Goal: Communication & Community: Ask a question

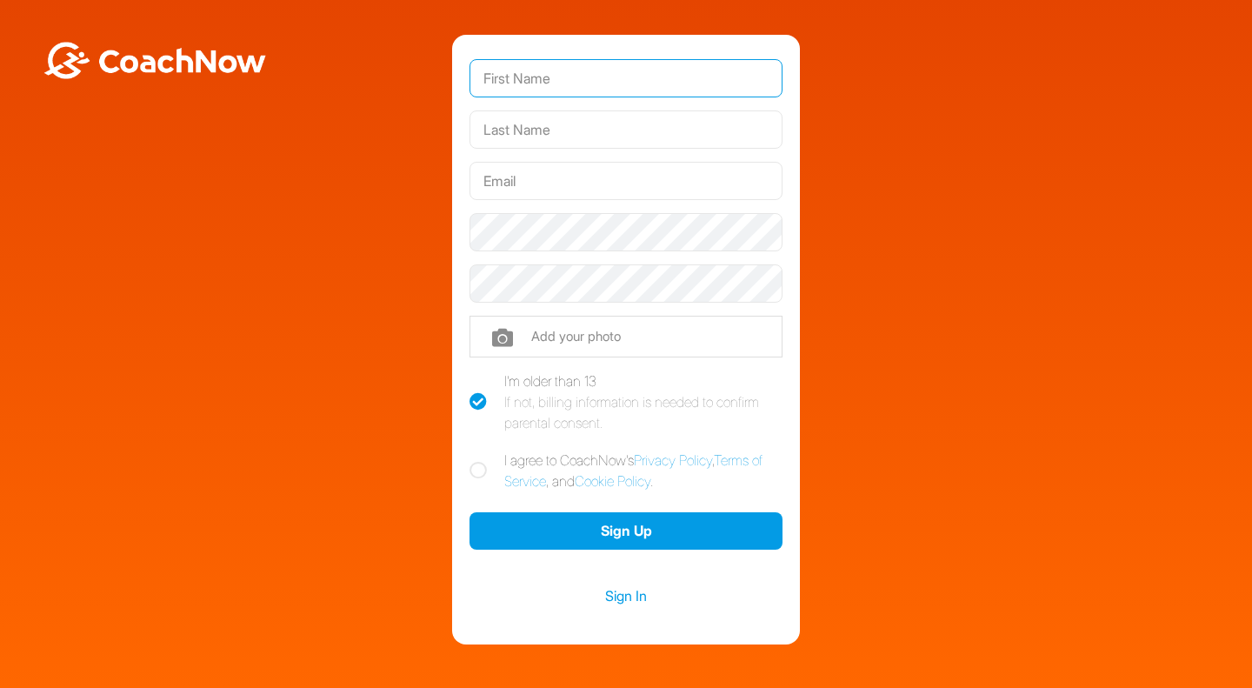
click at [623, 70] on input "text" at bounding box center [626, 78] width 313 height 38
type input "Imari"
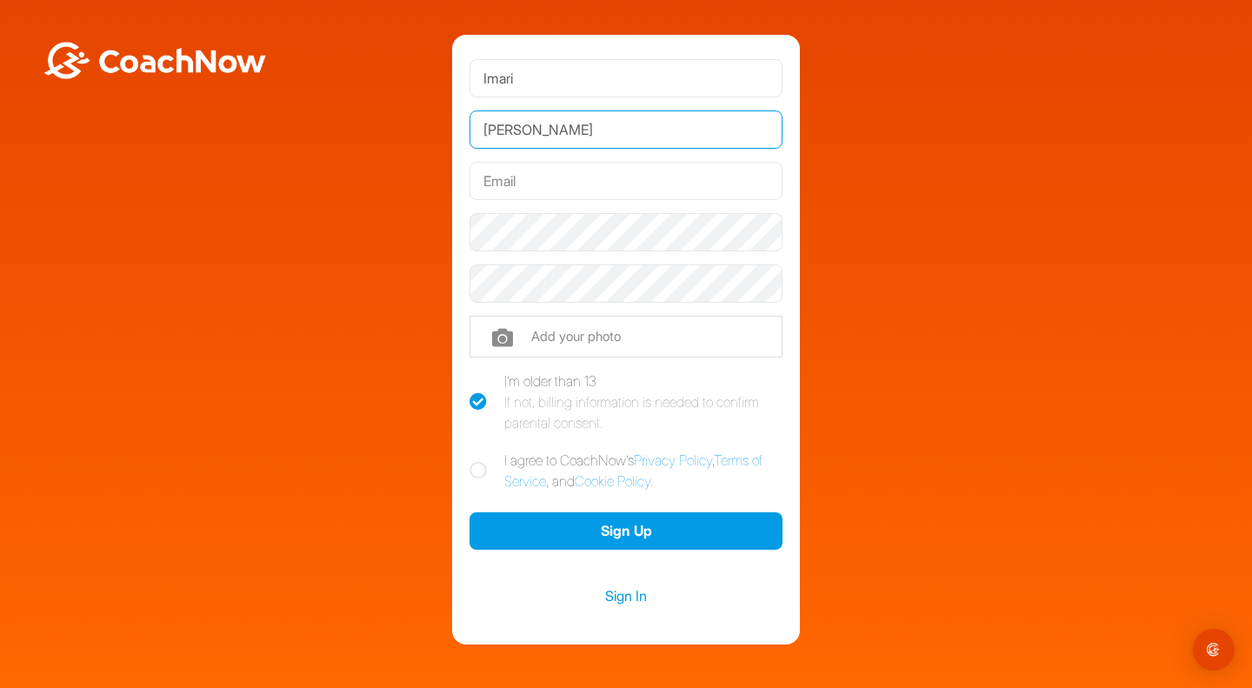
type input "Raysor"
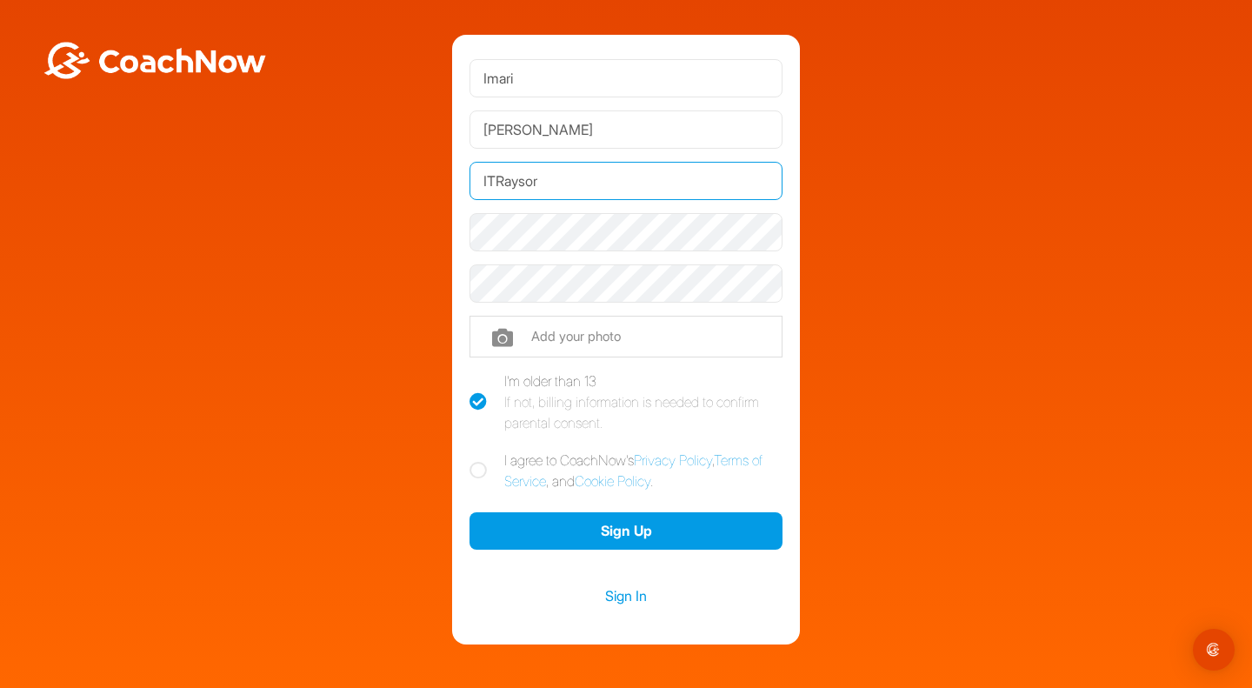
type input "[EMAIL_ADDRESS][DOMAIN_NAME]"
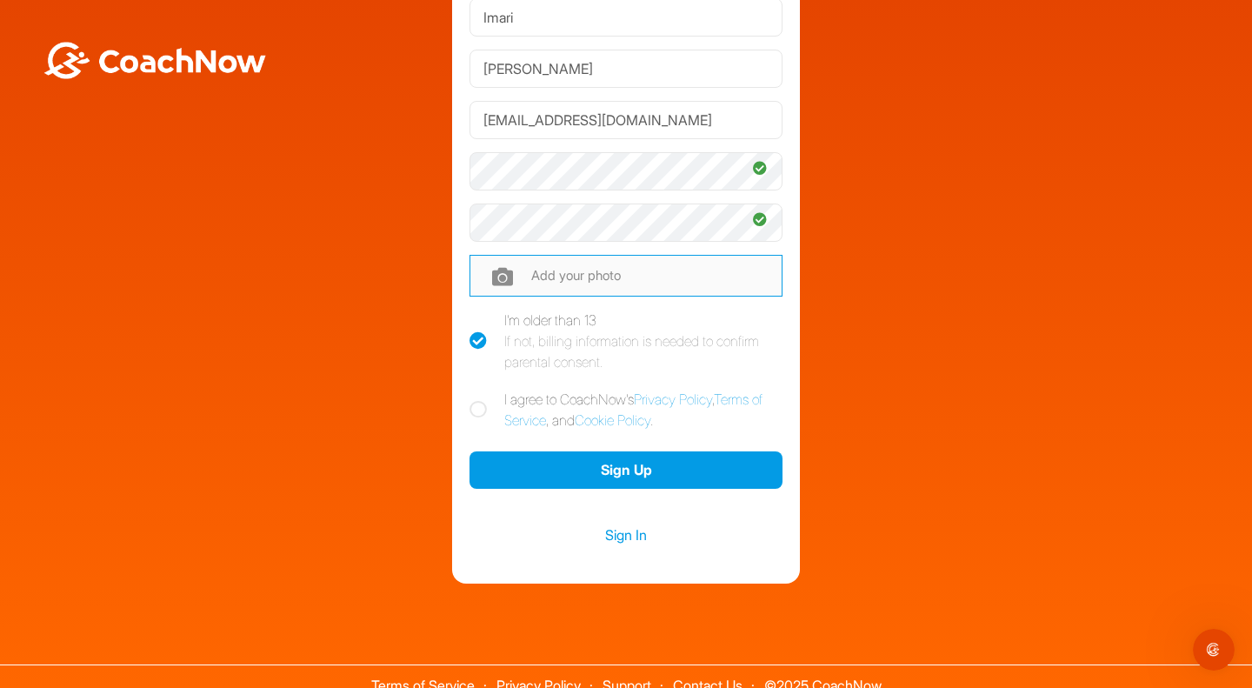
scroll to position [78, 0]
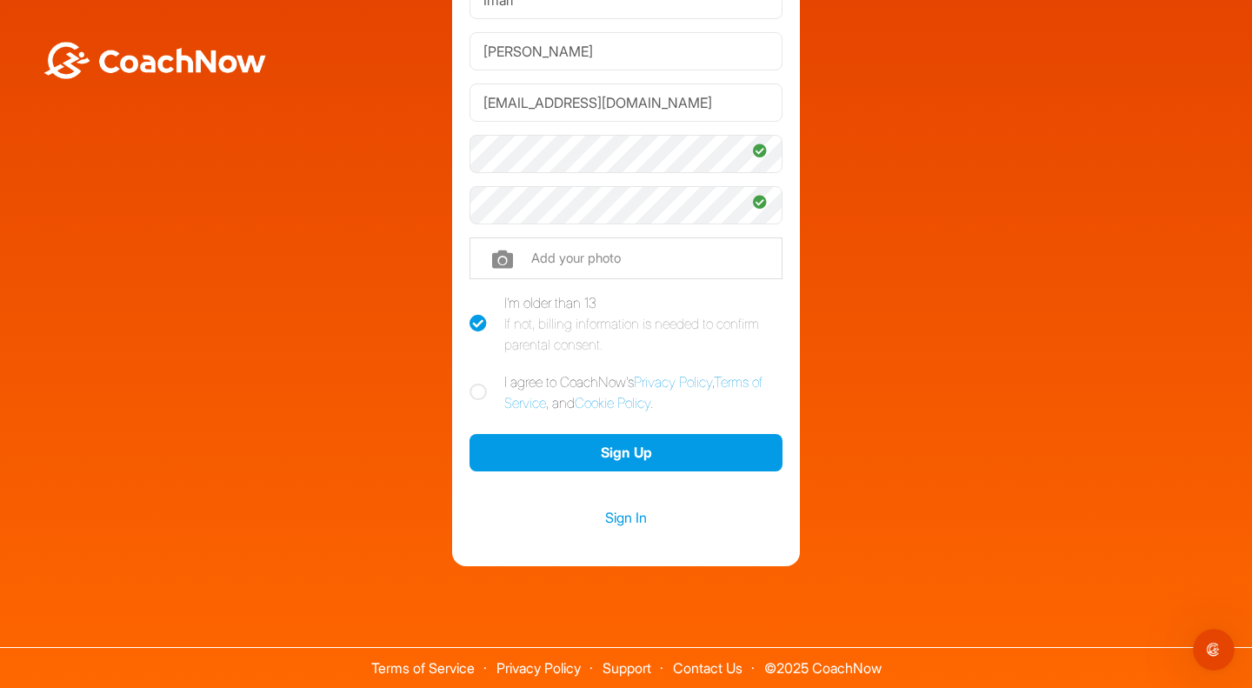
click at [470, 389] on icon at bounding box center [478, 392] width 17 height 17
click at [470, 383] on input "I agree to CoachNow's Privacy Policy , Terms of Service , and Cookie Policy ." at bounding box center [475, 376] width 11 height 11
checkbox input "true"
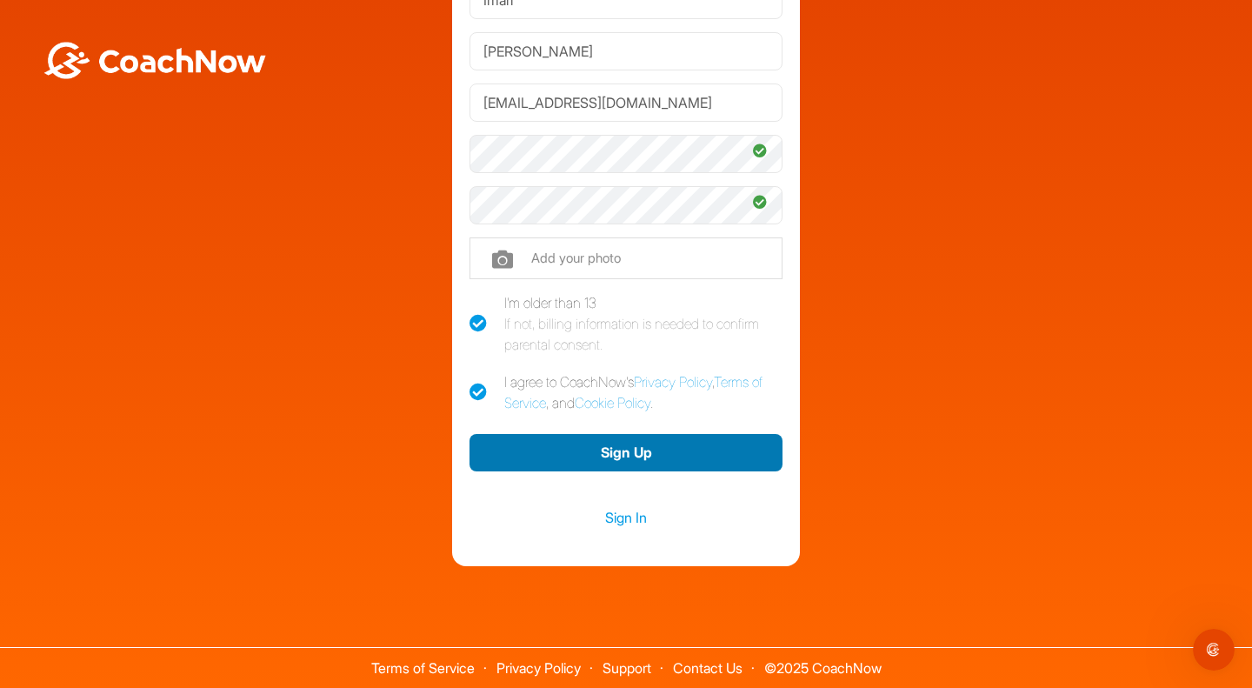
click at [537, 446] on button "Sign Up" at bounding box center [626, 452] width 313 height 37
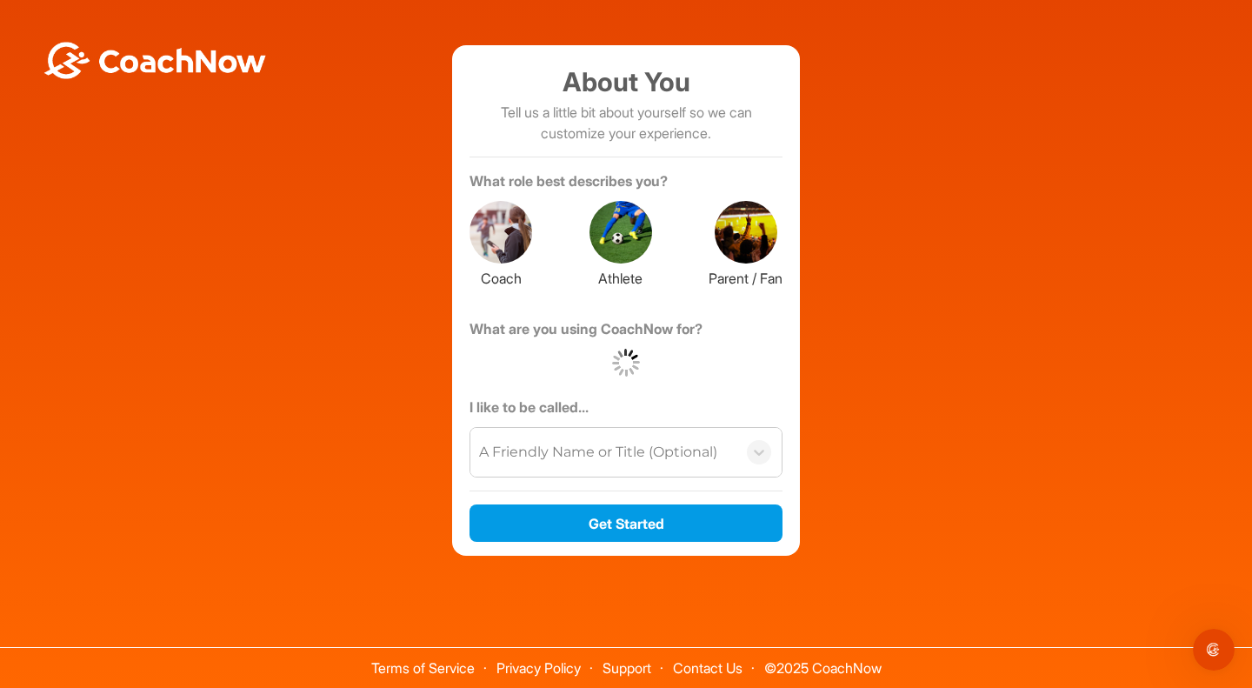
scroll to position [0, 0]
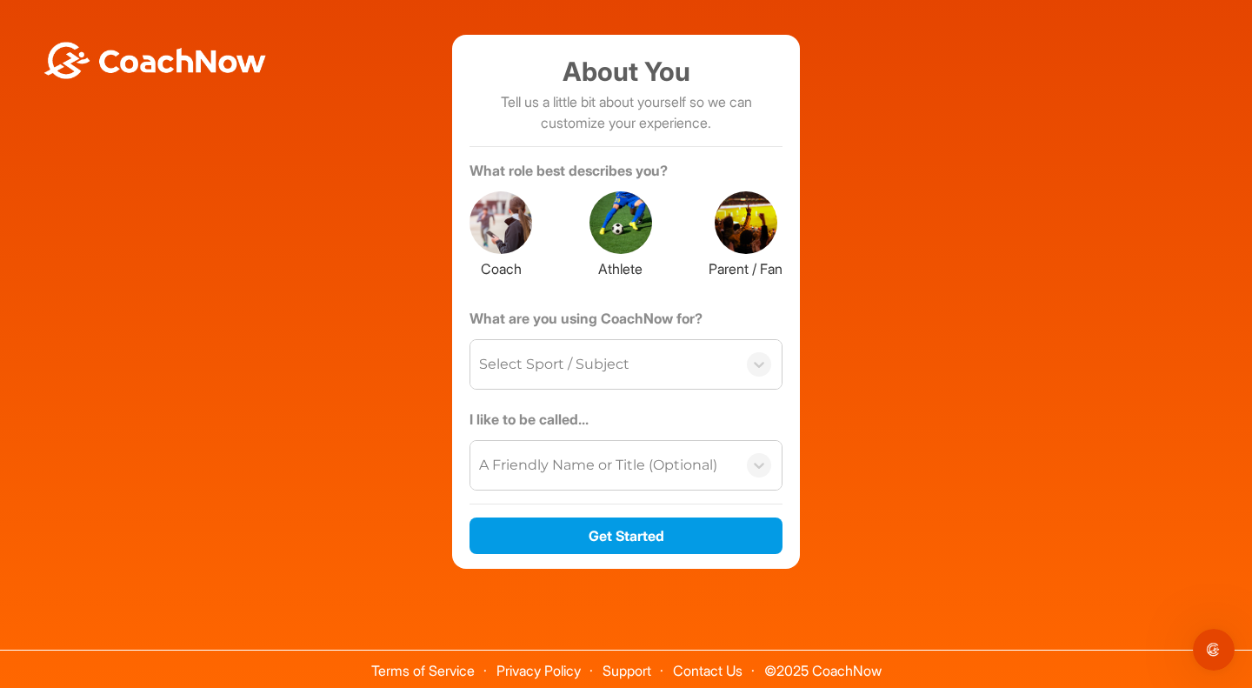
click at [488, 206] on div at bounding box center [501, 222] width 63 height 63
click at [548, 389] on div "What are you using CoachNow for? Select Sport / Subject" at bounding box center [626, 358] width 313 height 101
click at [553, 376] on div "Select Sport / Subject" at bounding box center [603, 364] width 266 height 49
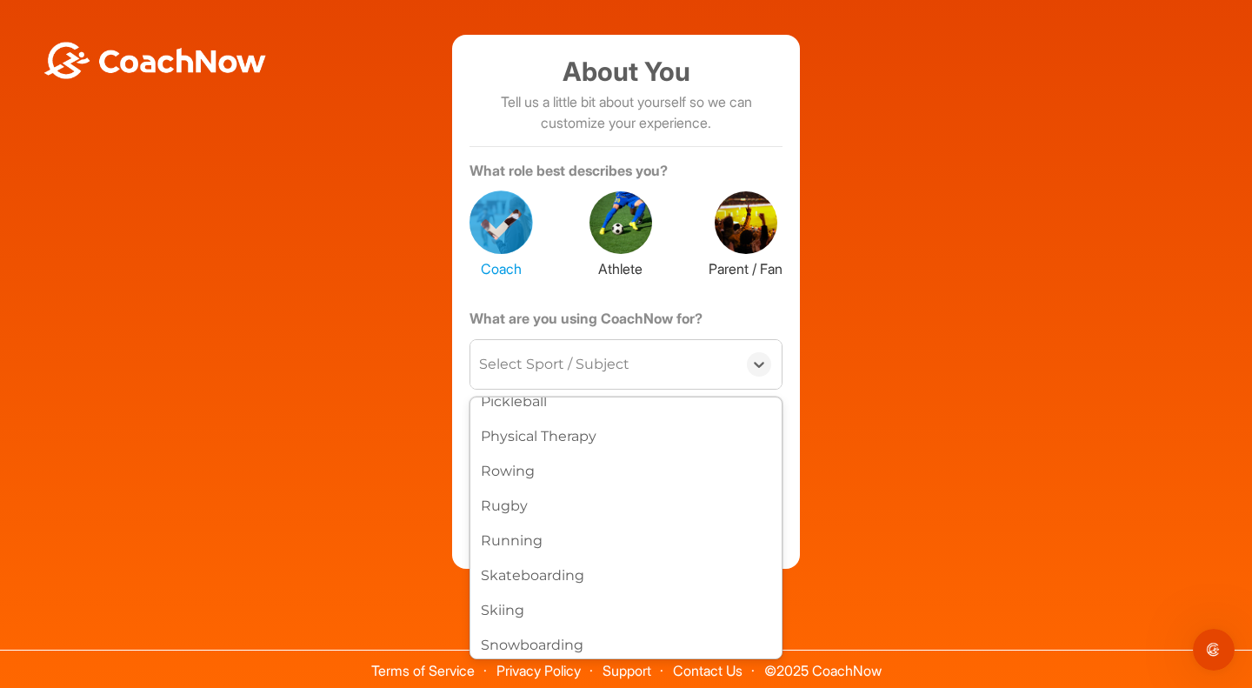
scroll to position [783, 0]
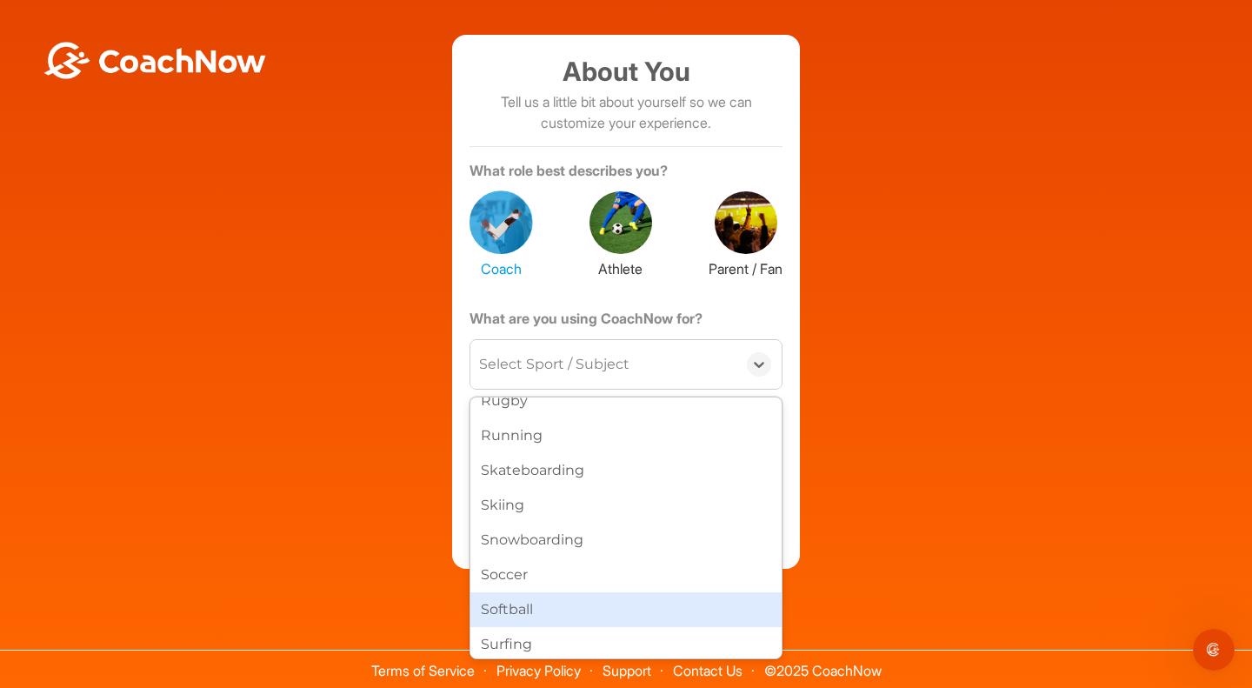
click at [527, 609] on div "Softball" at bounding box center [625, 609] width 311 height 35
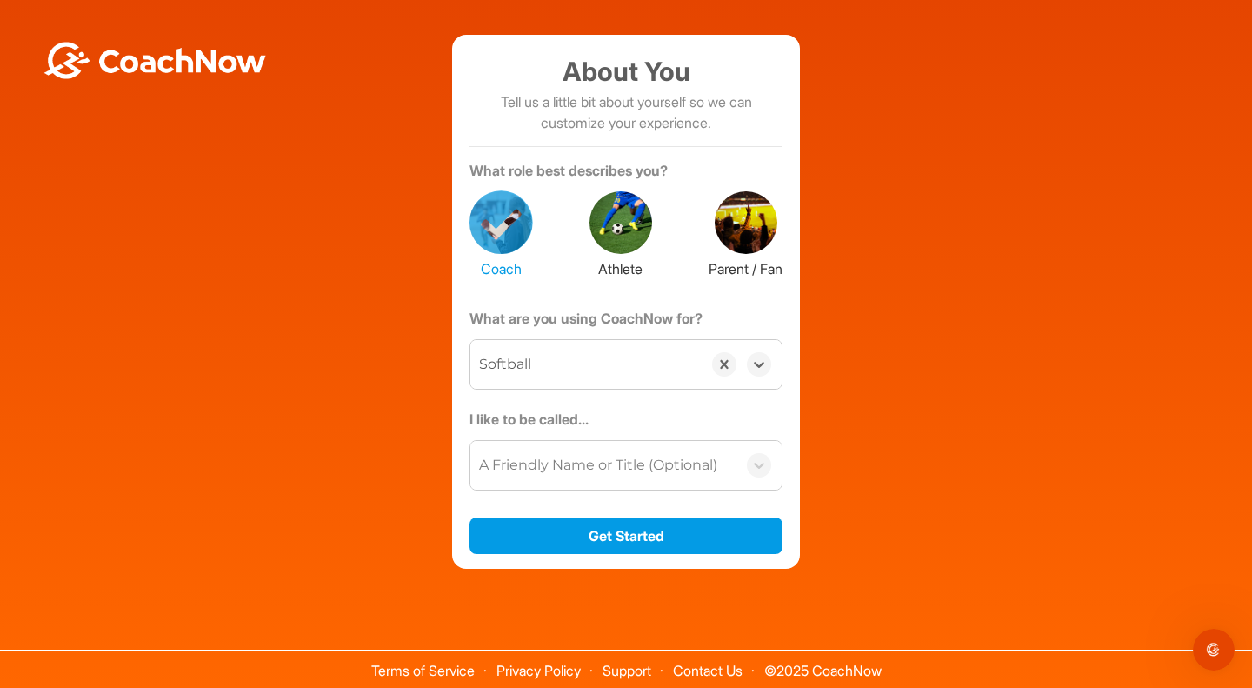
click at [484, 468] on div "A Friendly Name or Title (Optional)" at bounding box center [598, 465] width 238 height 21
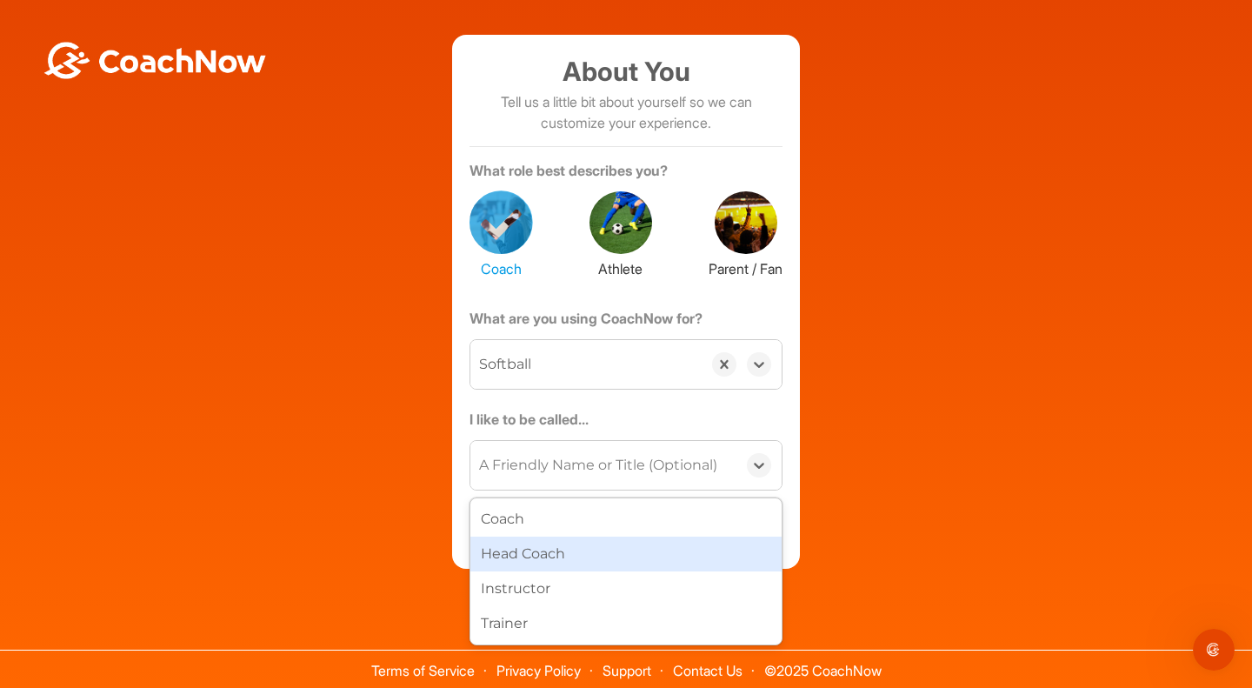
click at [517, 556] on div "Head Coach" at bounding box center [625, 554] width 311 height 35
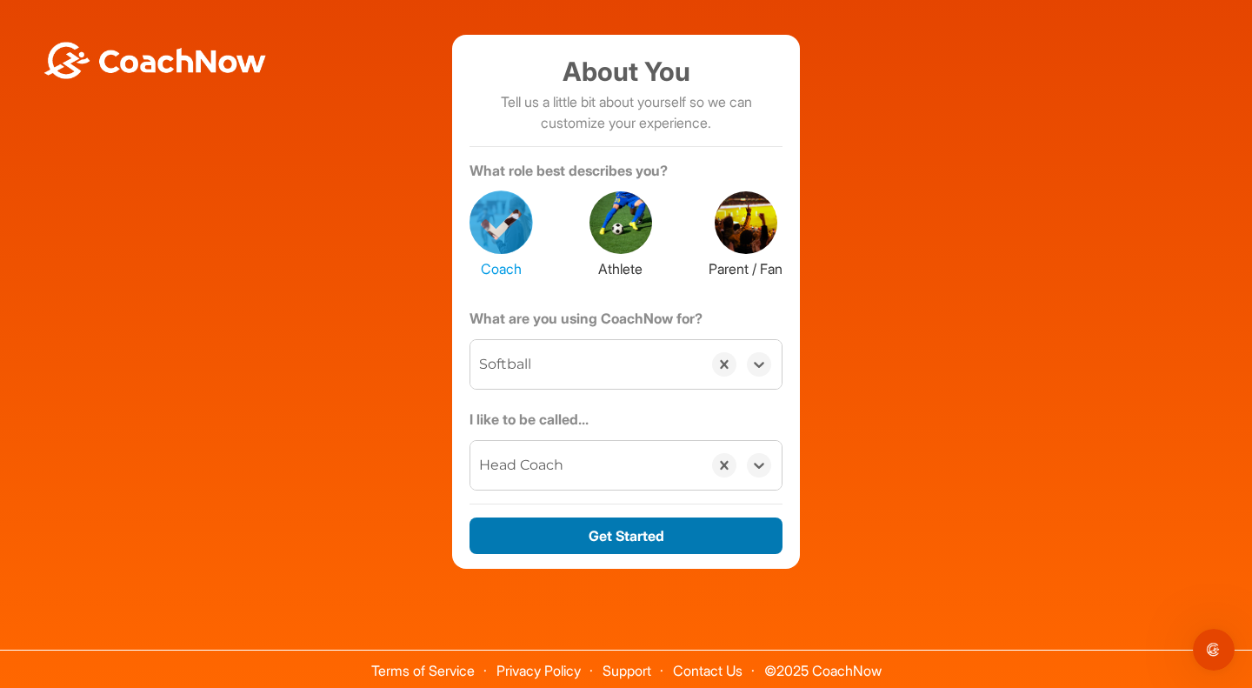
drag, startPoint x: 543, startPoint y: 536, endPoint x: 529, endPoint y: 544, distance: 16.0
click at [540, 534] on button "Get Started" at bounding box center [626, 535] width 313 height 37
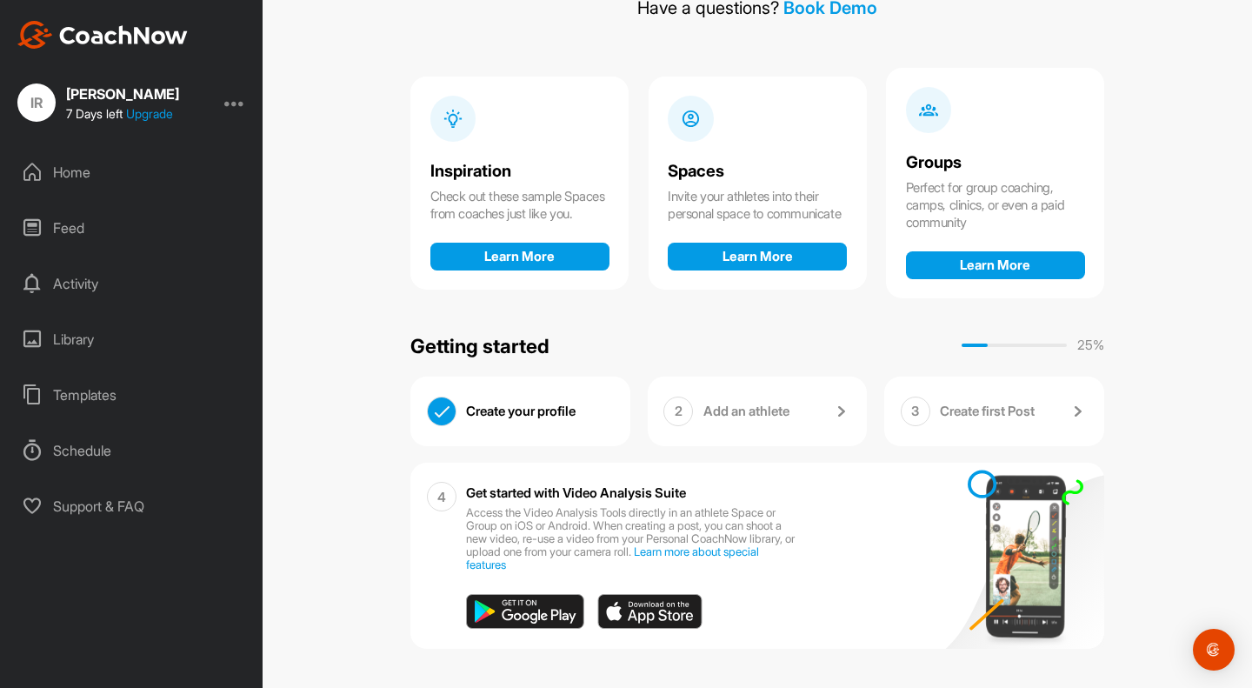
scroll to position [30, 0]
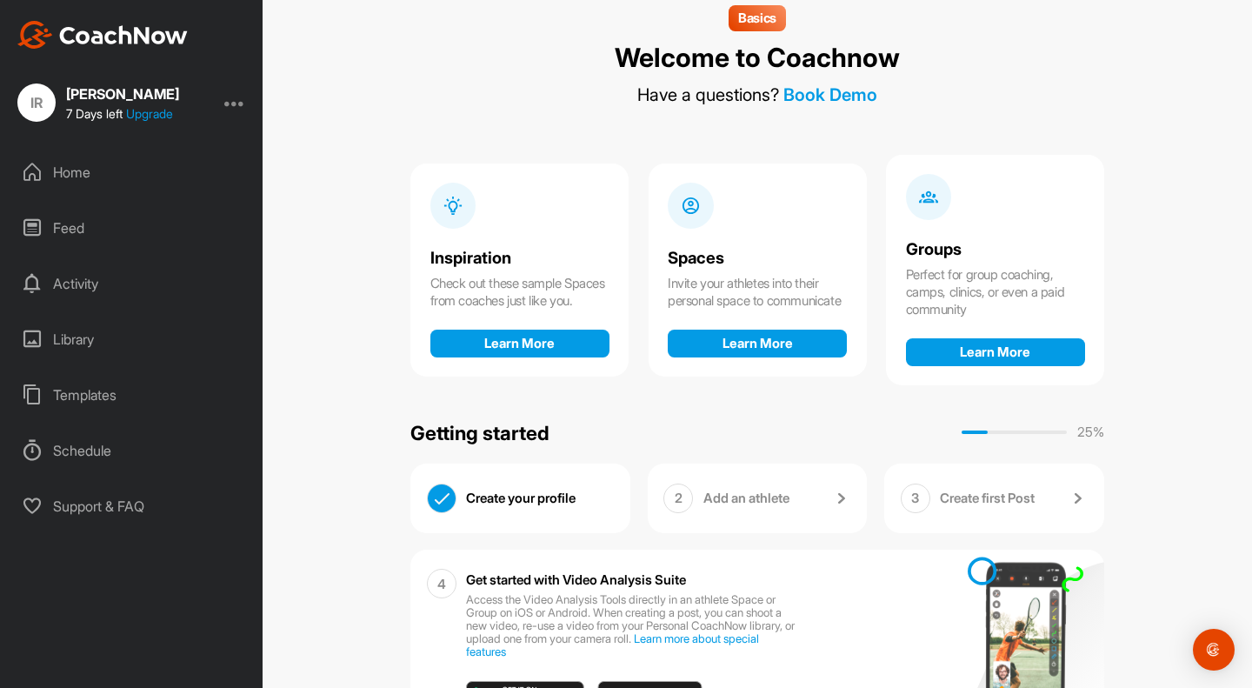
click at [676, 499] on div "2" at bounding box center [679, 499] width 30 height 30
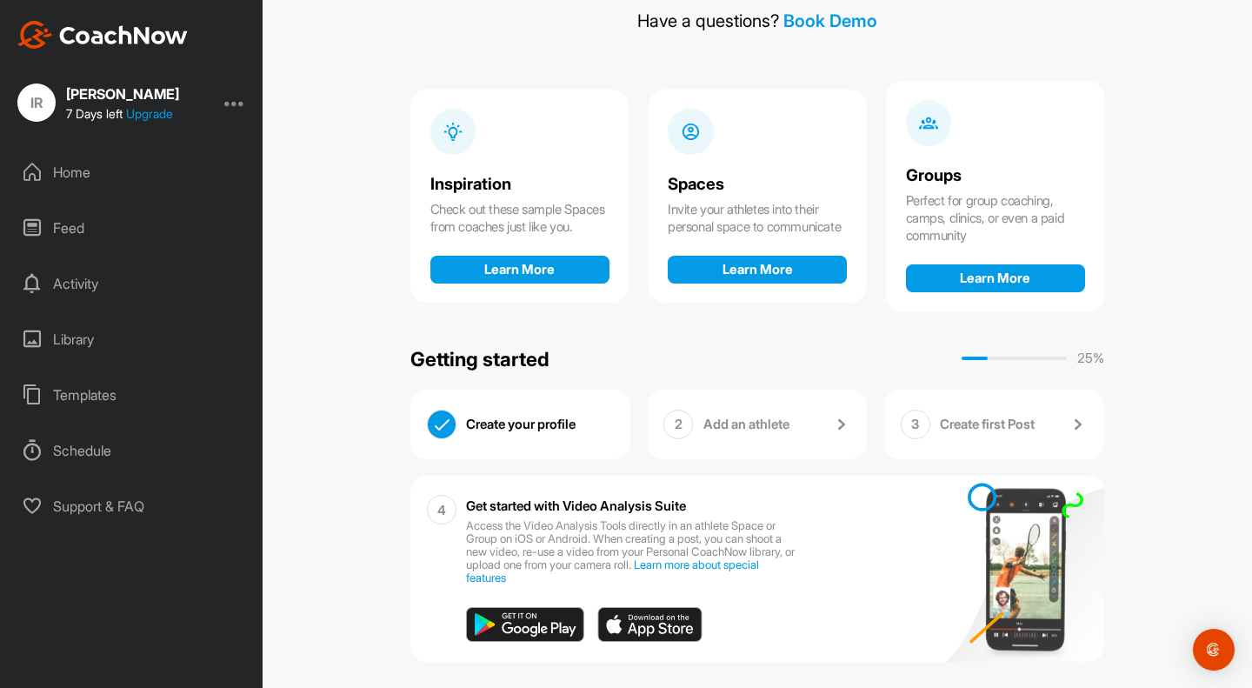
scroll to position [117, 0]
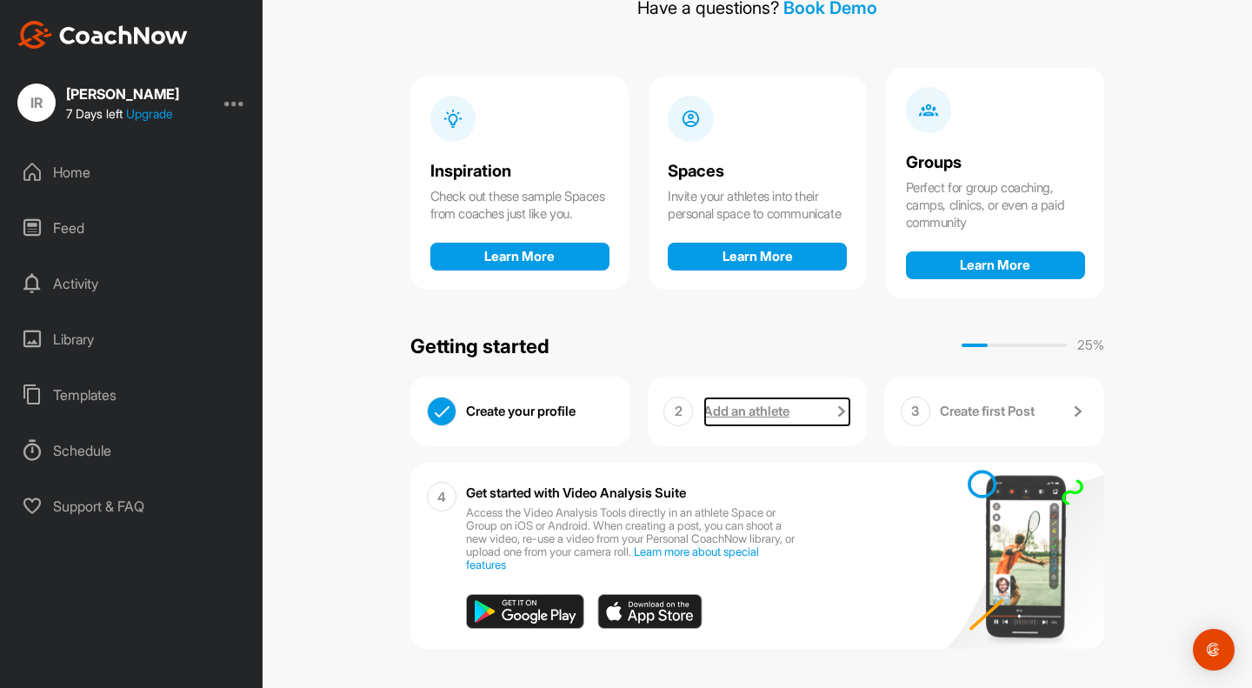
click at [756, 413] on p "Add an athlete" at bounding box center [747, 411] width 86 height 17
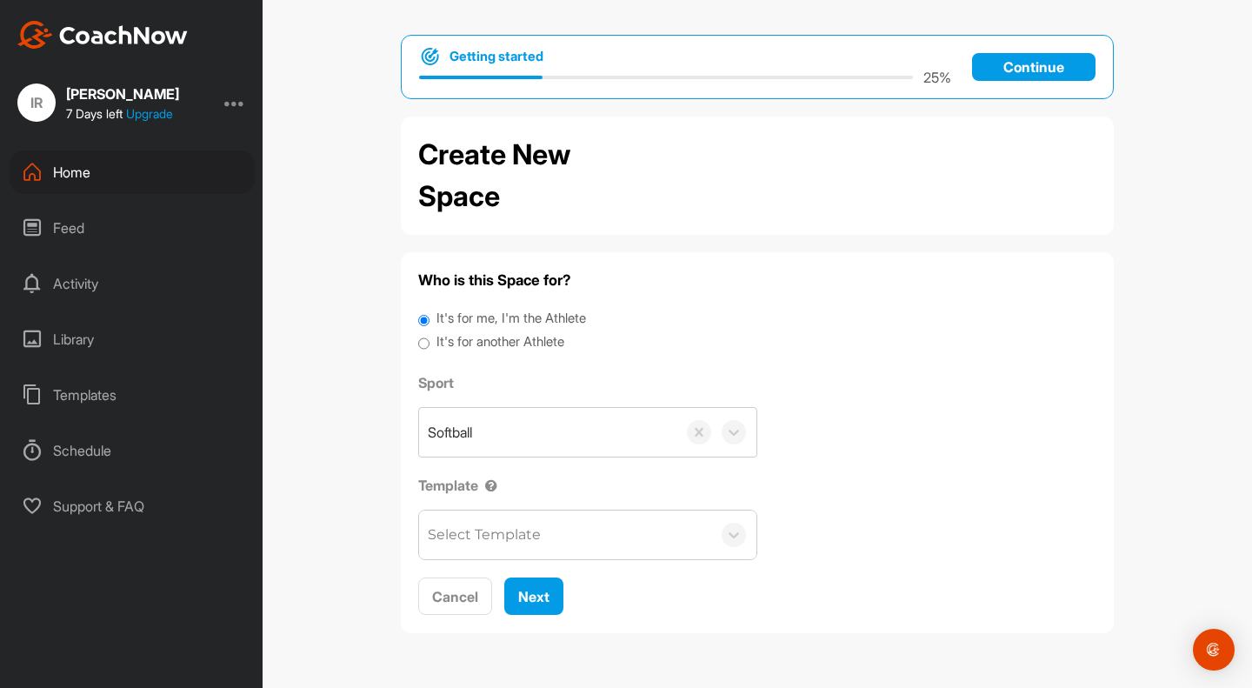
click at [471, 349] on label "It's for another Athlete" at bounding box center [501, 342] width 128 height 20
click at [430, 349] on input "It's for another Athlete" at bounding box center [423, 343] width 11 height 23
radio input "true"
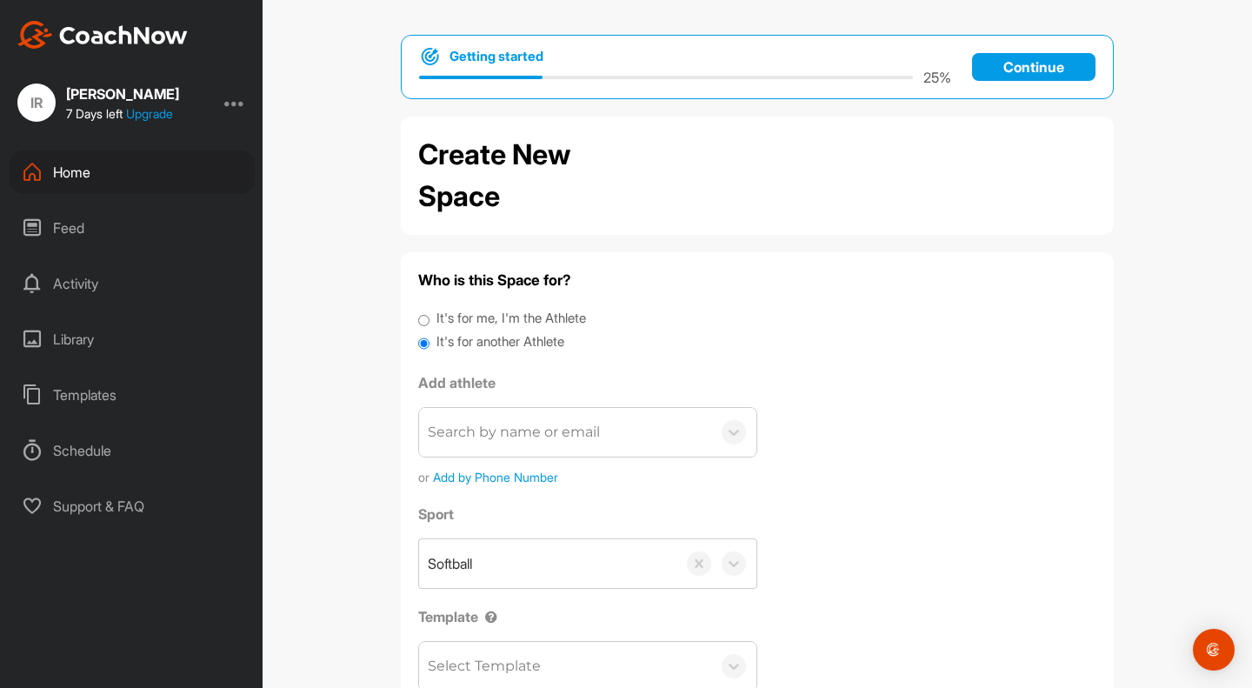
click at [418, 312] on input "It's for me, I'm the Athlete" at bounding box center [423, 320] width 11 height 23
radio input "true"
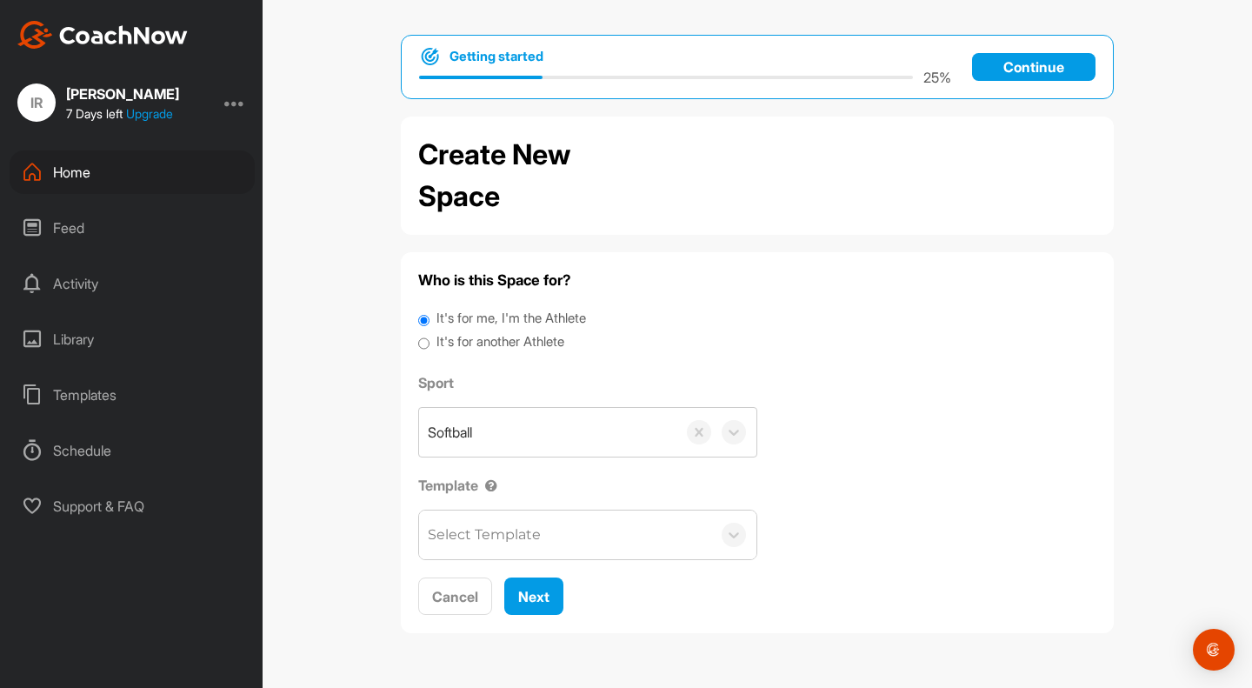
click at [388, 337] on div "Getting started 25 % Continue Create New Space Who is this Space for? It's for …" at bounding box center [758, 341] width 748 height 612
click at [107, 98] on div "[PERSON_NAME]" at bounding box center [122, 94] width 113 height 14
click at [61, 123] on div "IR [PERSON_NAME] 7 Days left Upgrade Home Feed Activity Library Templates Sched…" at bounding box center [131, 344] width 263 height 688
click at [43, 119] on div "IR" at bounding box center [36, 102] width 38 height 38
click at [50, 177] on div "Home" at bounding box center [132, 171] width 245 height 43
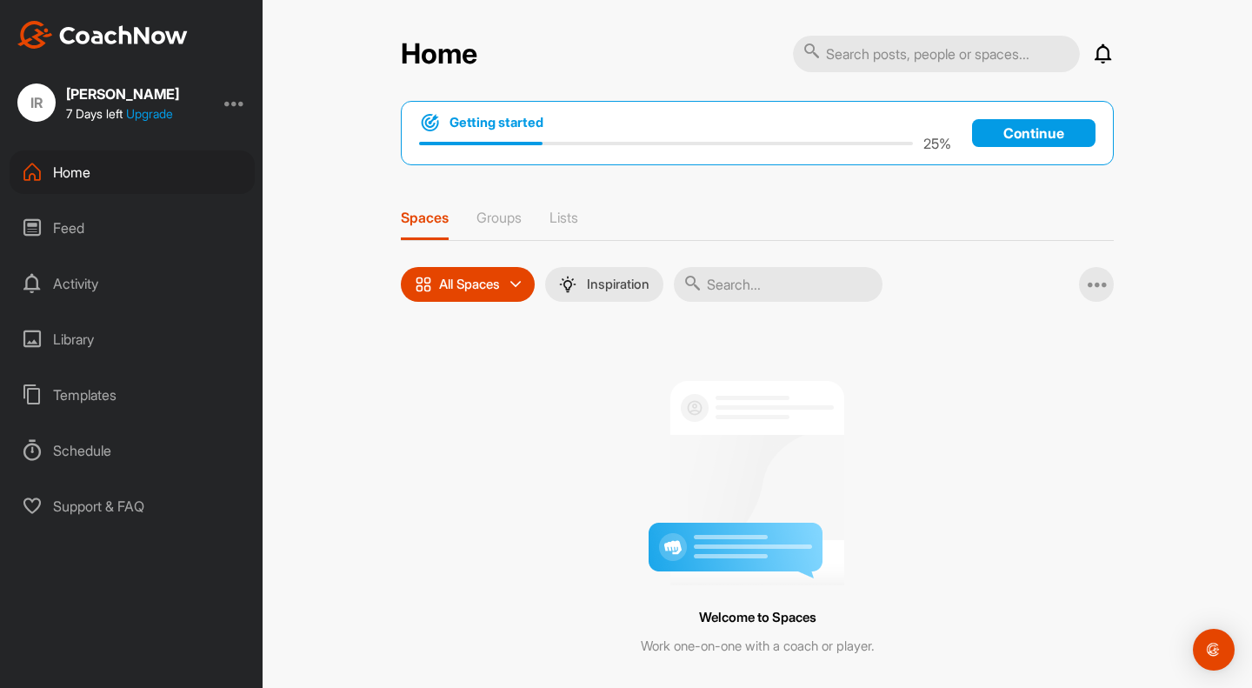
click at [1201, 643] on div "Open Intercom Messenger" at bounding box center [1214, 650] width 42 height 42
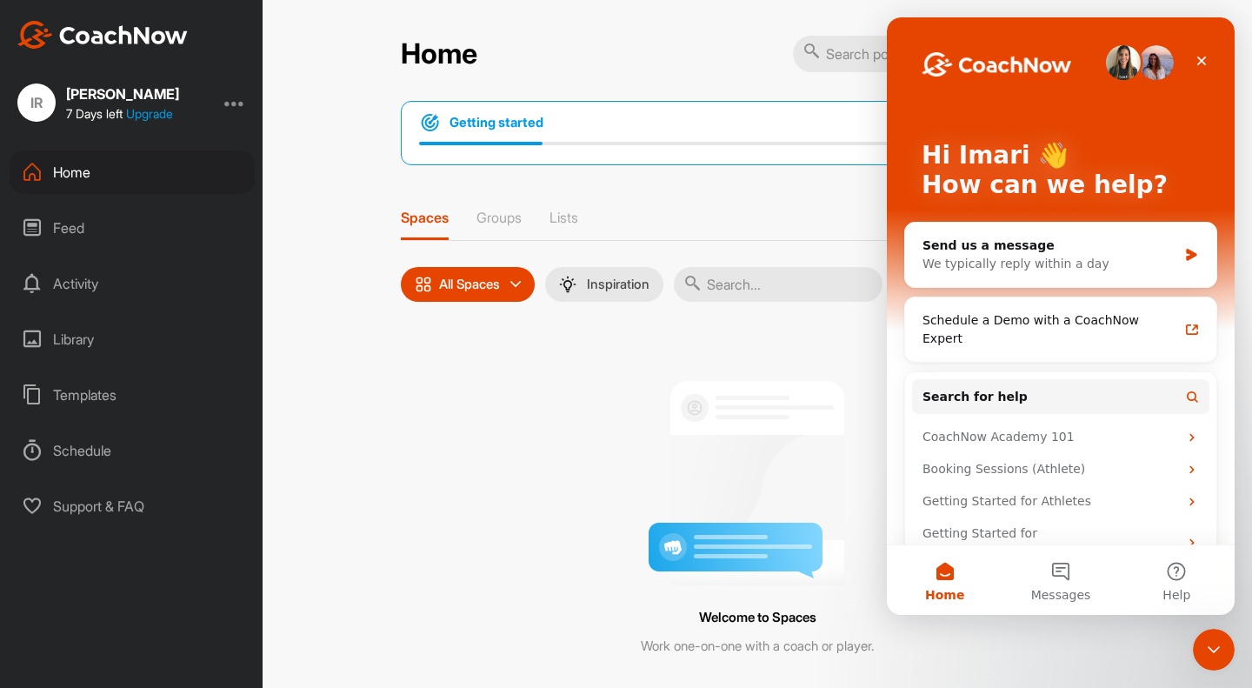
click at [964, 317] on div "Schedule a Demo with a CoachNow Expert" at bounding box center [1051, 329] width 256 height 37
click at [1076, 582] on button "Messages" at bounding box center [1061, 580] width 116 height 70
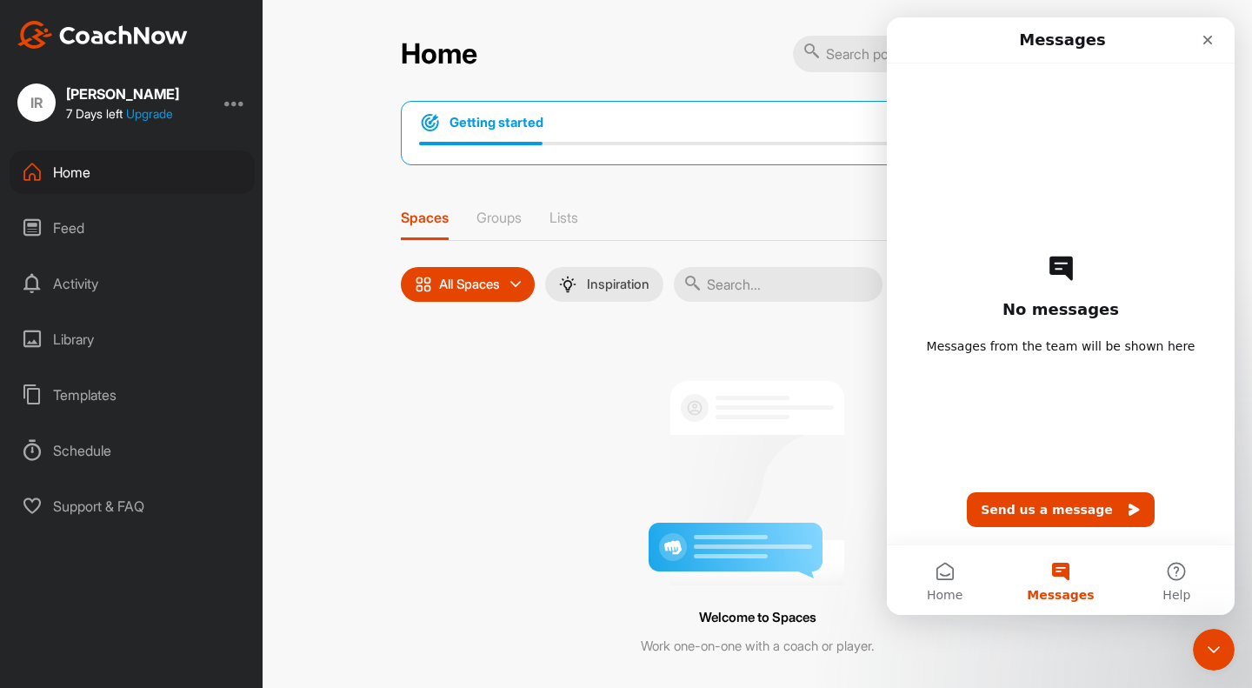
click at [937, 585] on button "Home" at bounding box center [945, 580] width 116 height 70
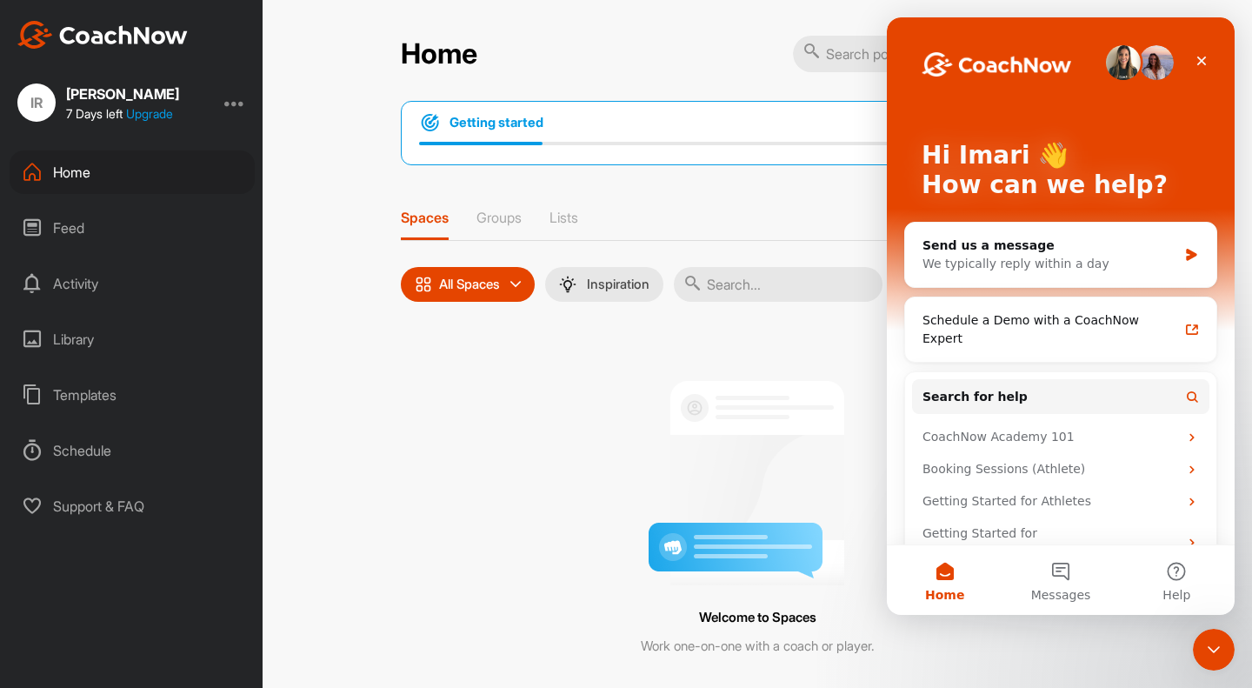
click at [986, 267] on div "We typically reply within a day" at bounding box center [1050, 264] width 255 height 18
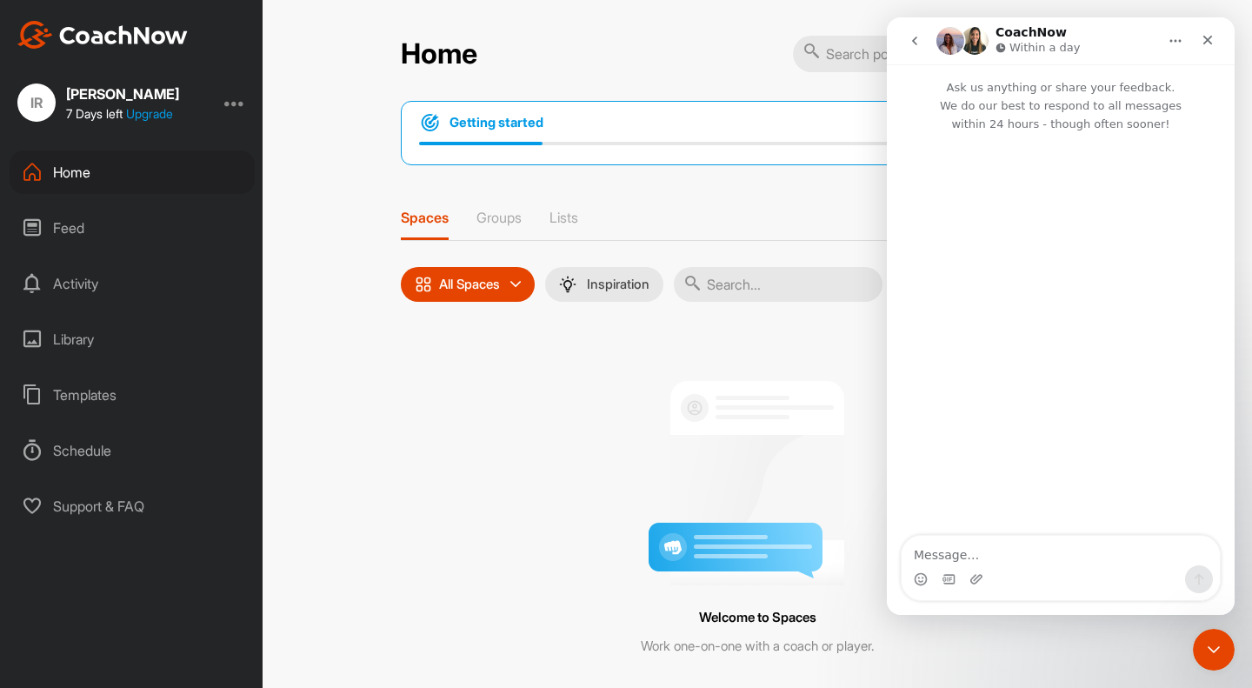
click at [995, 418] on div "Intercom messenger" at bounding box center [1061, 335] width 348 height 404
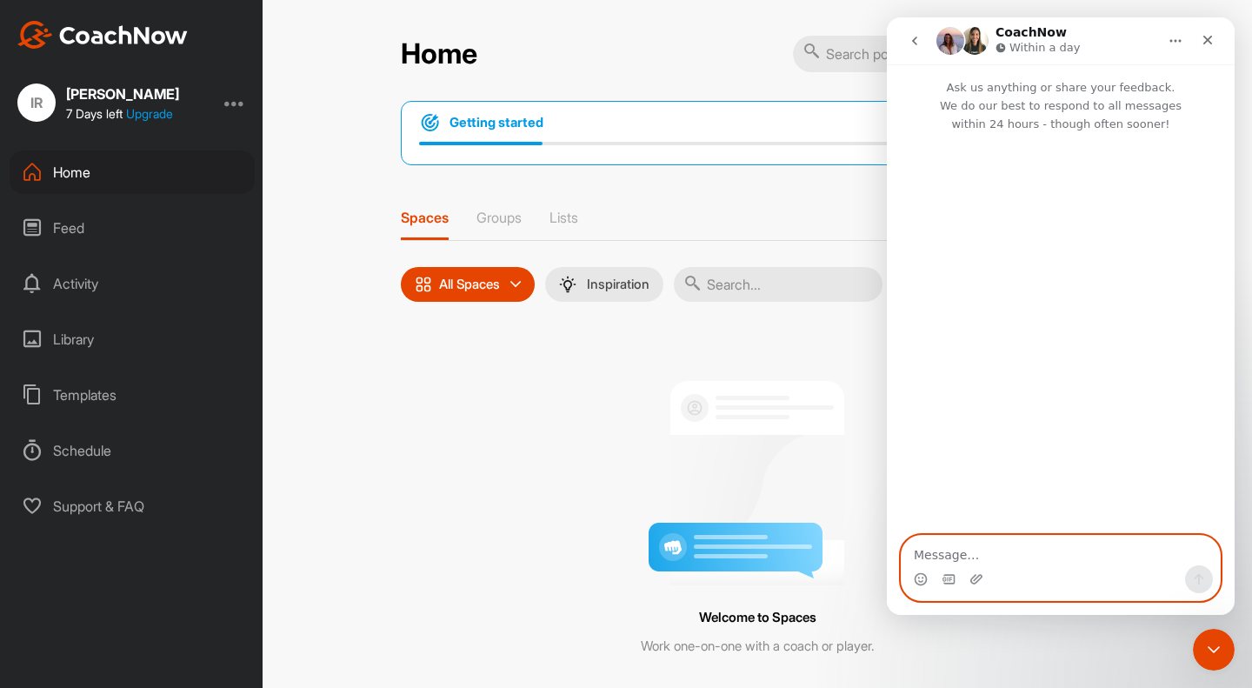
click at [974, 558] on textarea "Message…" at bounding box center [1061, 551] width 318 height 30
type textarea "Hi"
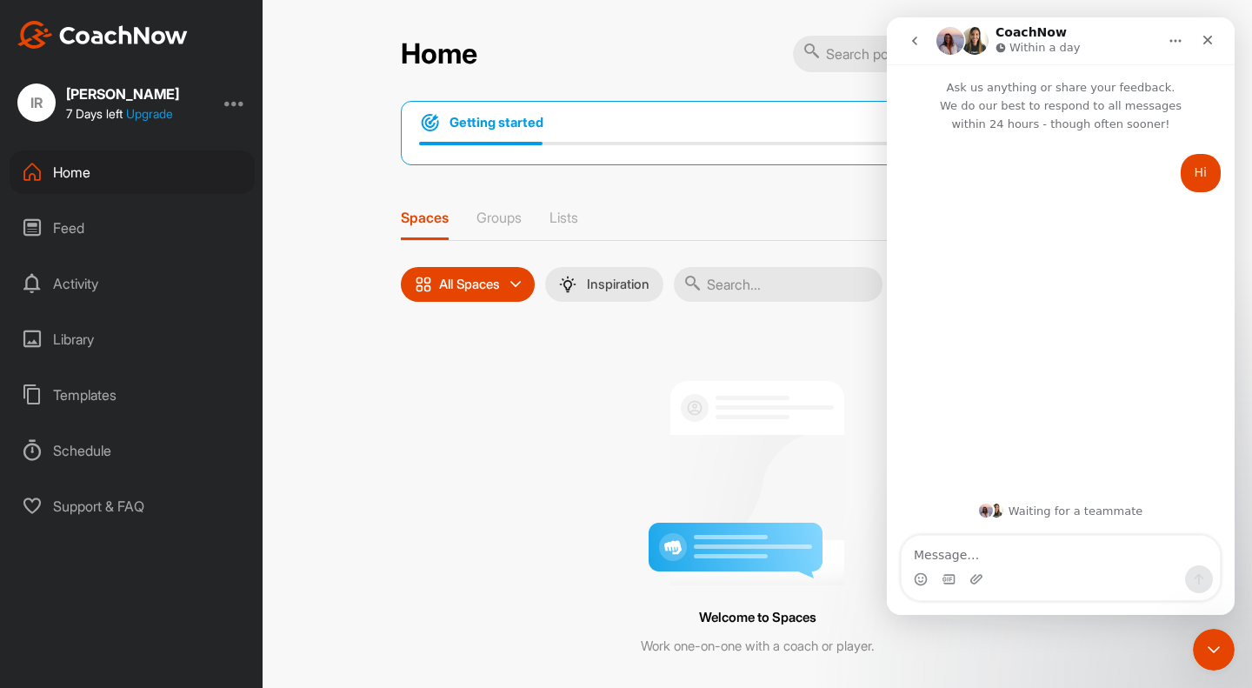
click at [55, 30] on img at bounding box center [102, 35] width 170 height 28
